Goal: Task Accomplishment & Management: Complete application form

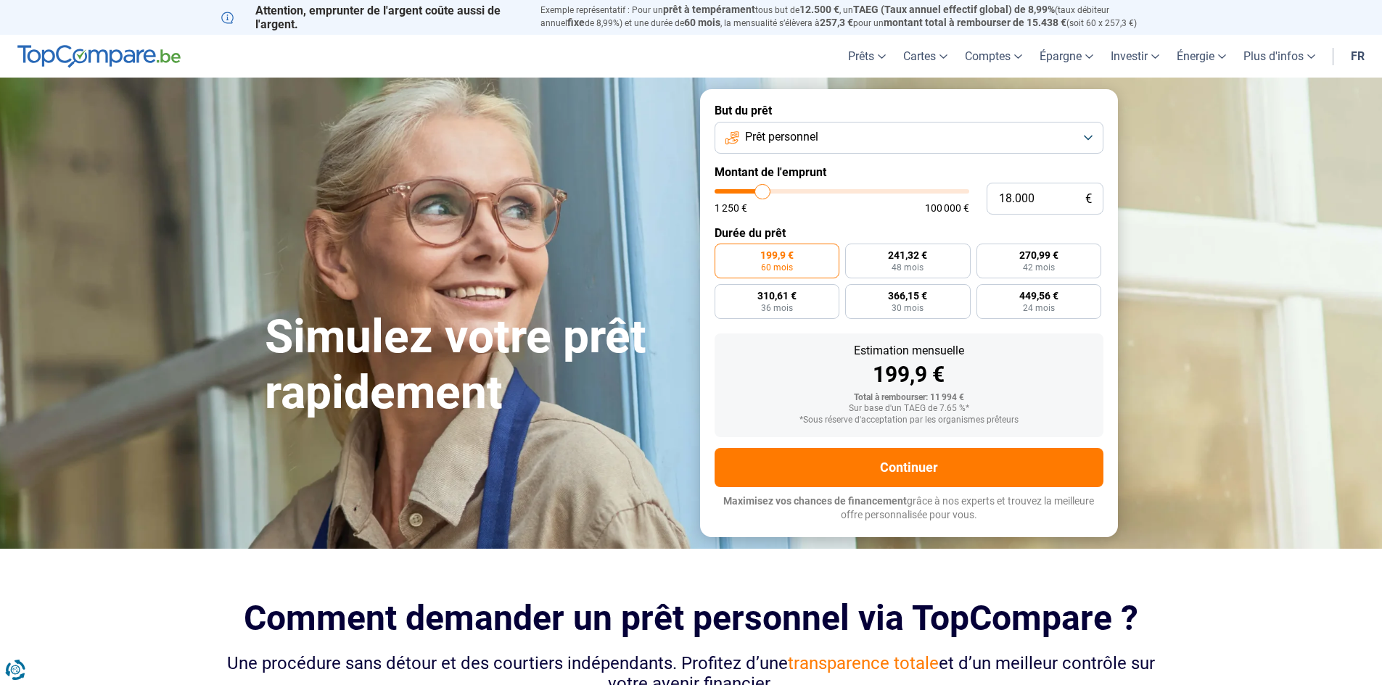
type input "18.500"
type input "18500"
type input "18.750"
type input "18750"
type input "19.000"
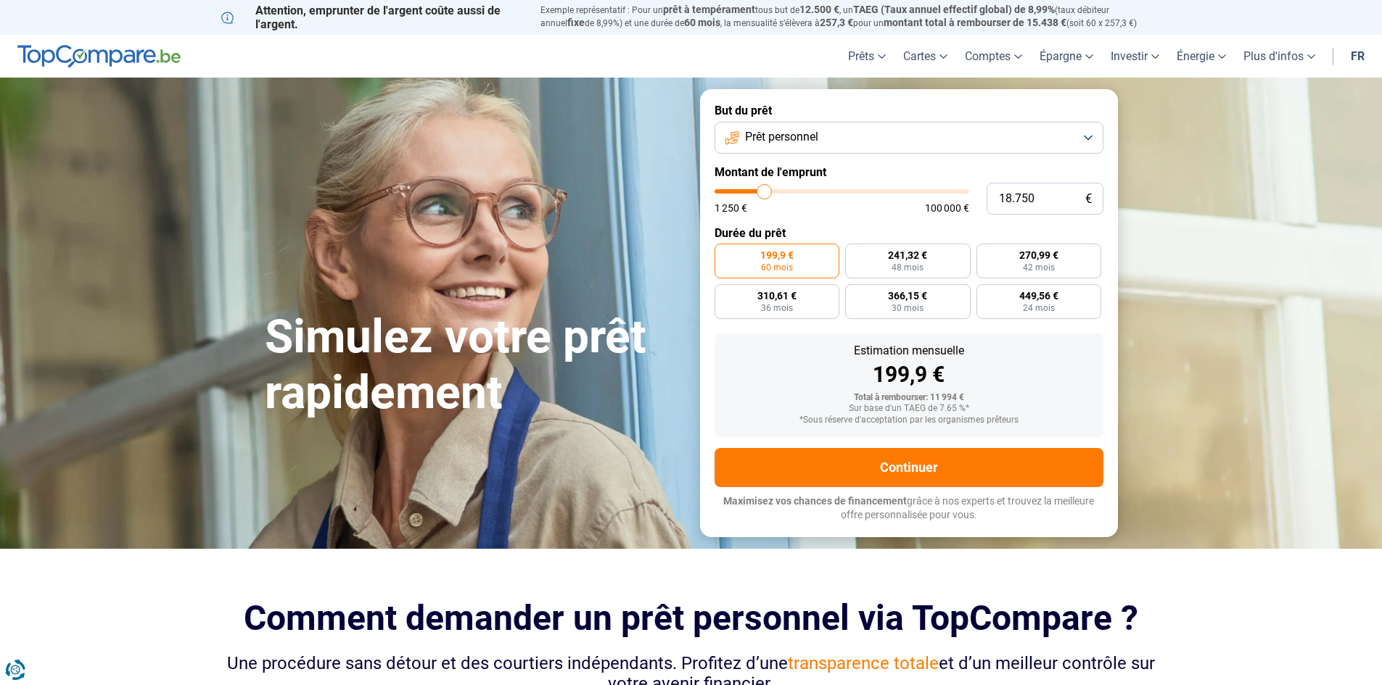
type input "19000"
type input "19.250"
type input "19250"
type input "19.750"
type input "19750"
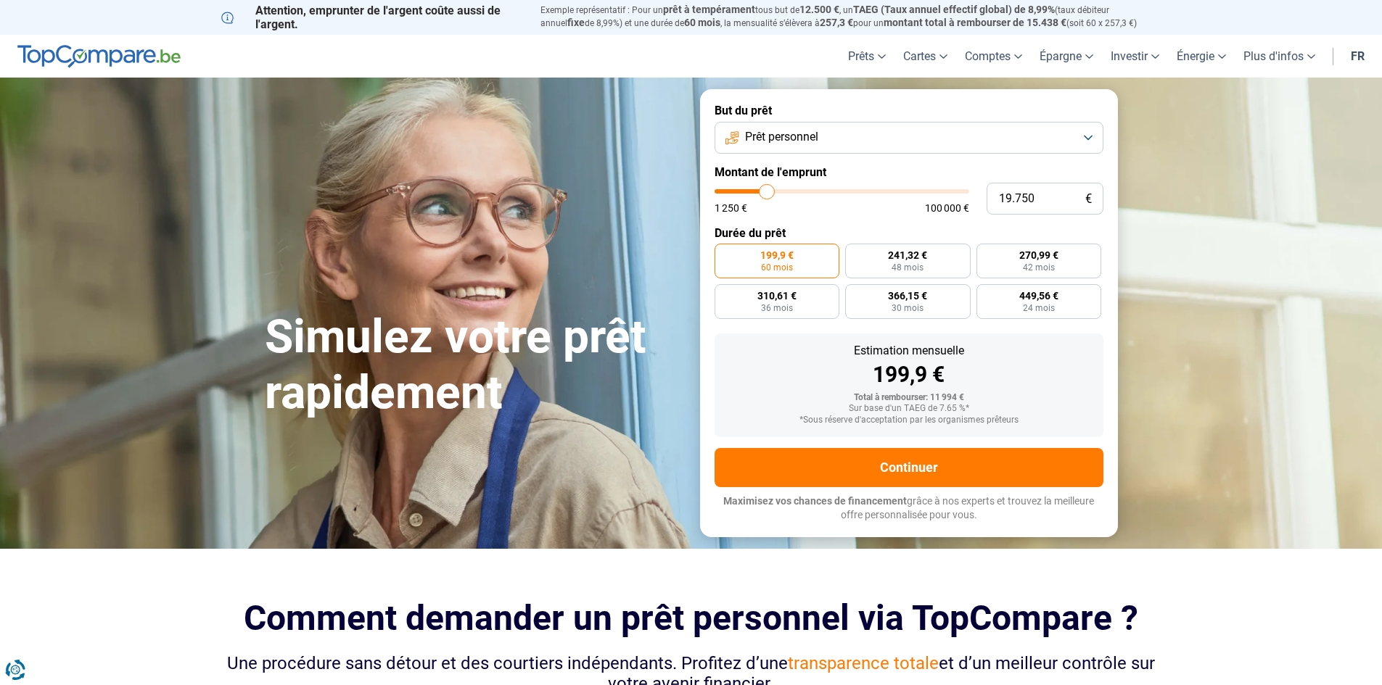
type input "20.000"
type input "20000"
type input "20.250"
type input "20250"
type input "20.000"
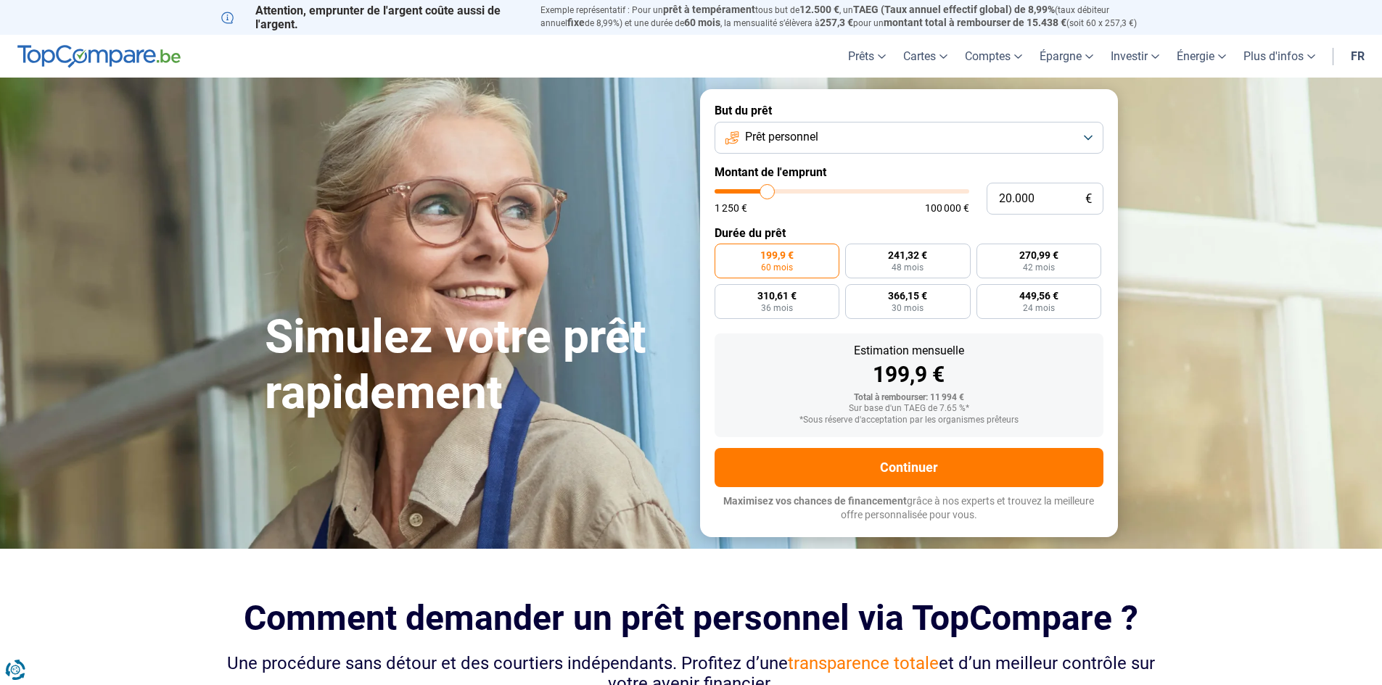
type input "20000"
click at [767, 194] on input "range" at bounding box center [841, 191] width 255 height 4
radio input "false"
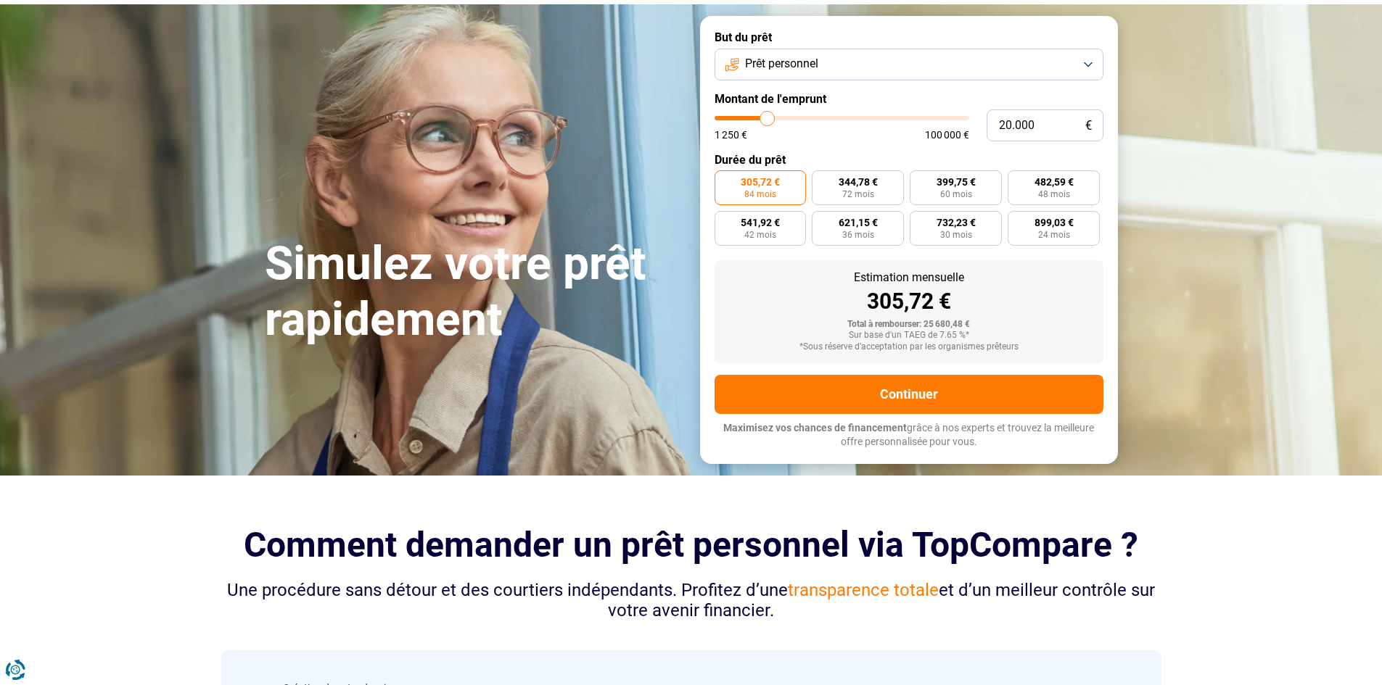
scroll to position [73, 0]
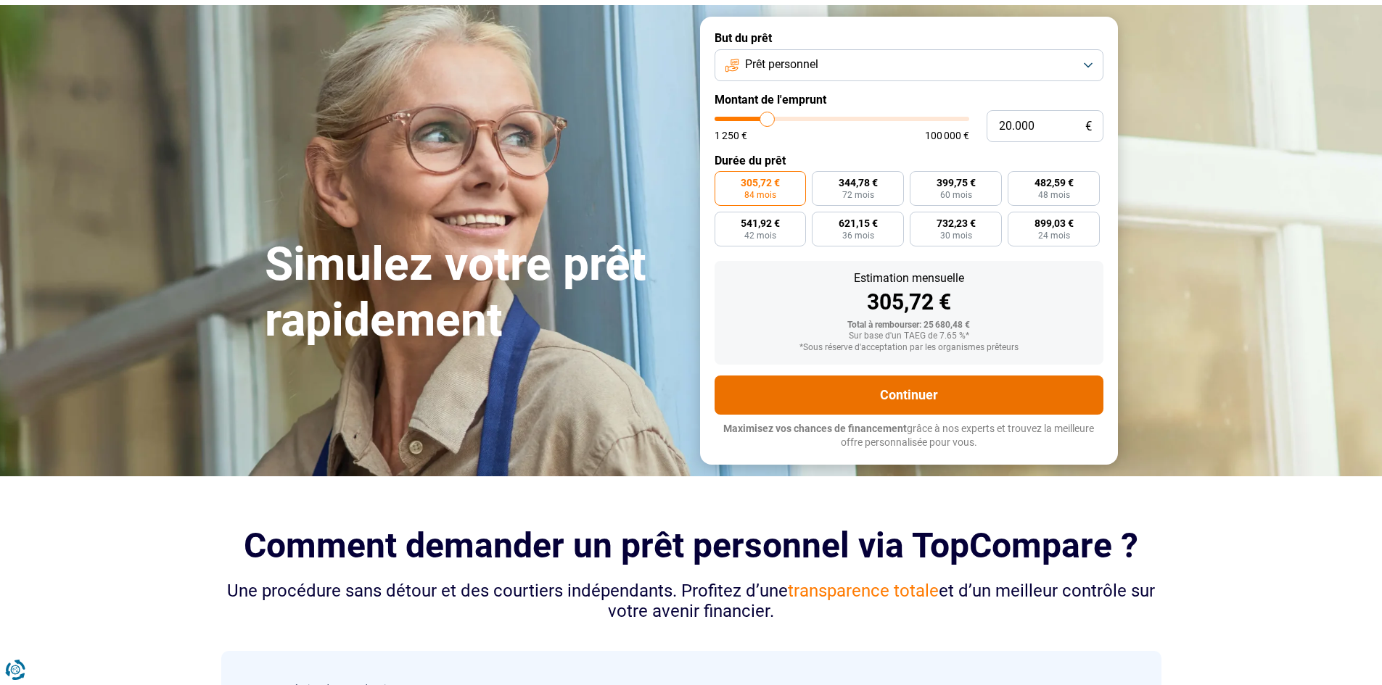
click at [915, 400] on button "Continuer" at bounding box center [908, 395] width 389 height 39
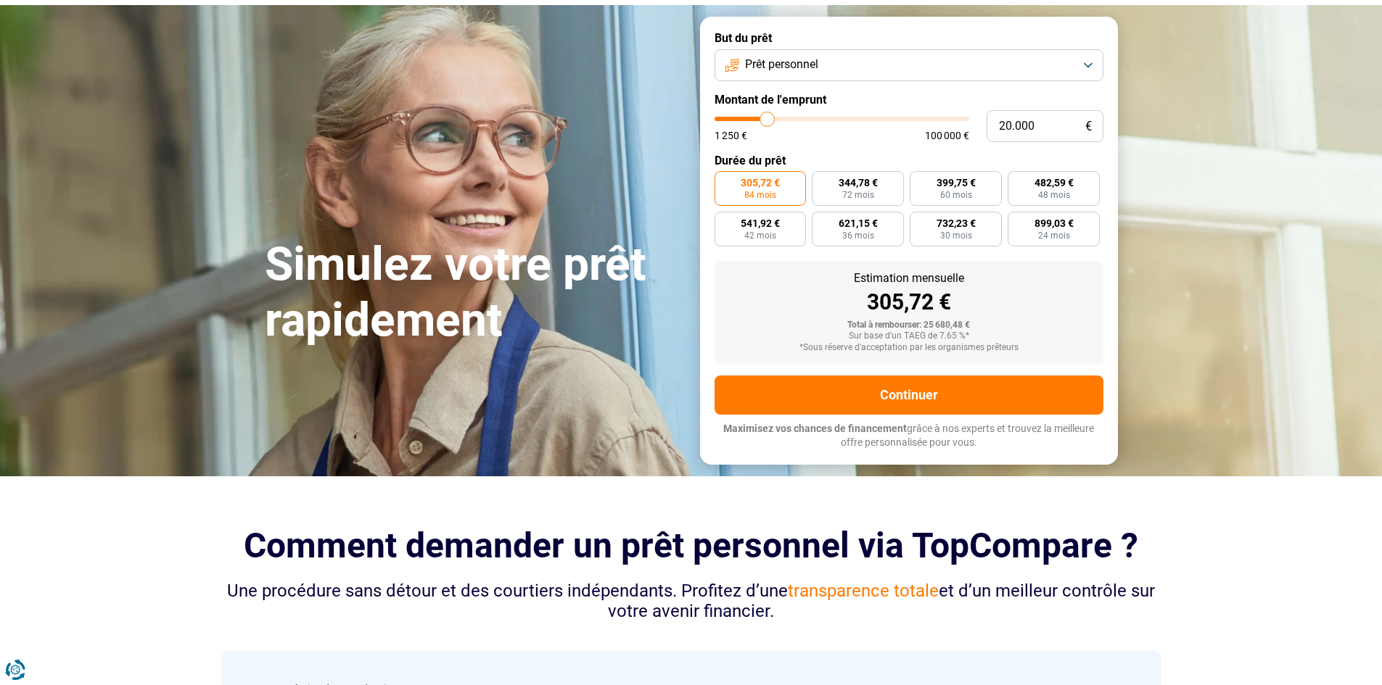
click at [888, 56] on button "Prêt personnel" at bounding box center [908, 65] width 389 height 32
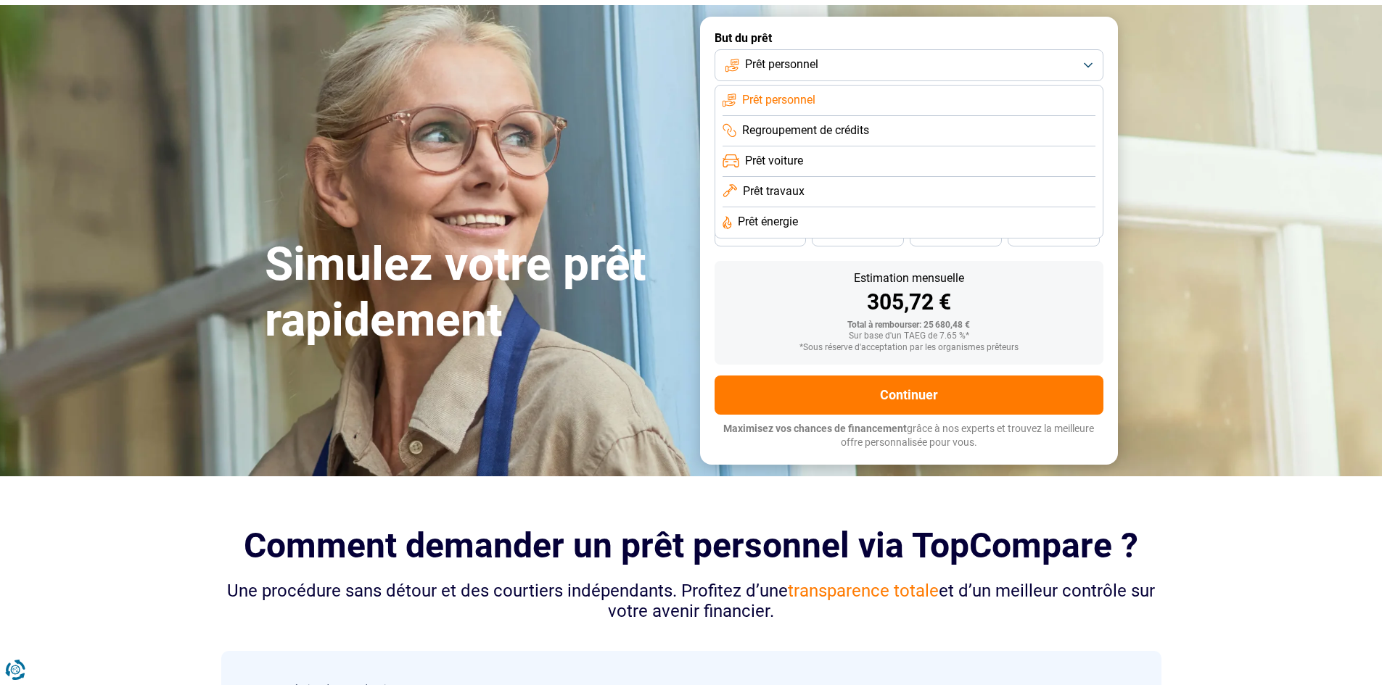
click at [839, 133] on span "Regroupement de crédits" at bounding box center [805, 131] width 127 height 16
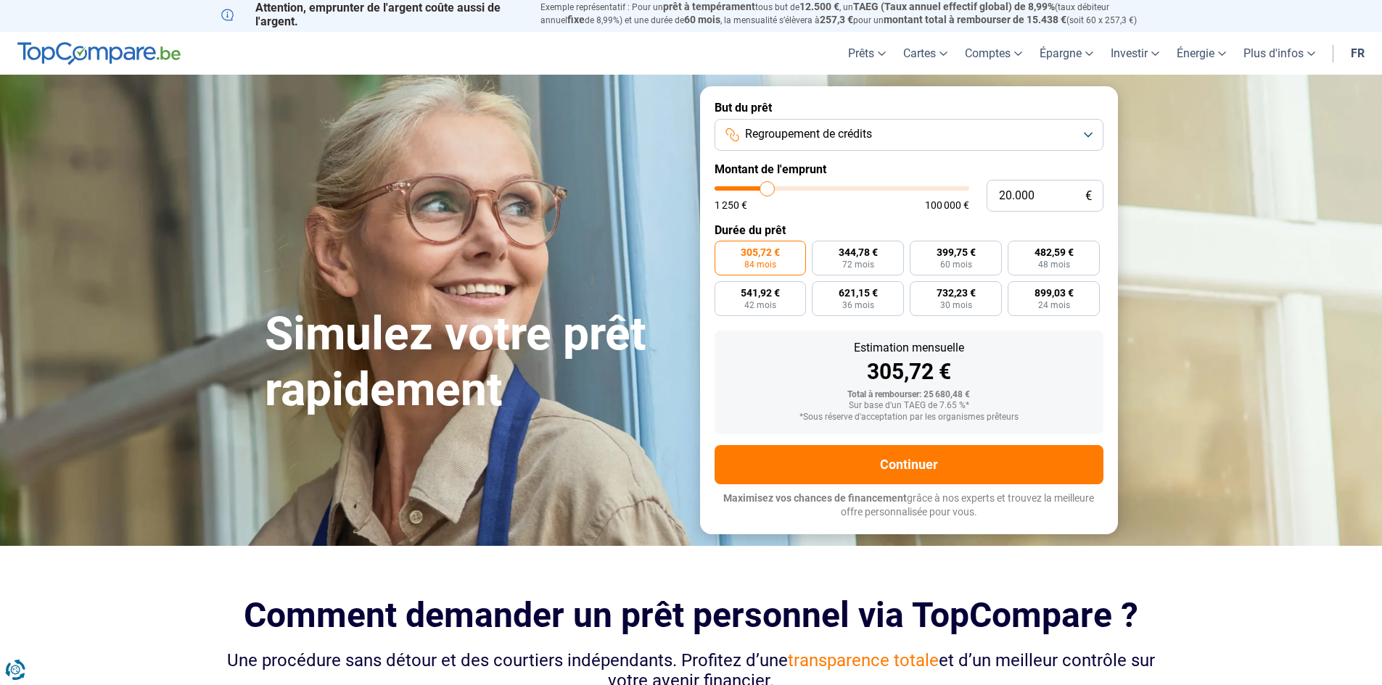
scroll to position [0, 0]
